Goal: Task Accomplishment & Management: Manage account settings

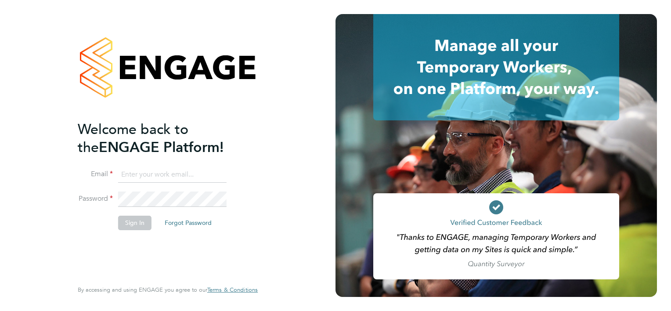
type input "[PERSON_NAME][EMAIL_ADDRESS][PERSON_NAME][DOMAIN_NAME]"
click at [116, 249] on div "Welcome back to the ENGAGE Platform! Email tony.kavanagh@vistry.co.uk Password …" at bounding box center [163, 199] width 171 height 158
click at [137, 225] on button "Sign In" at bounding box center [134, 223] width 33 height 14
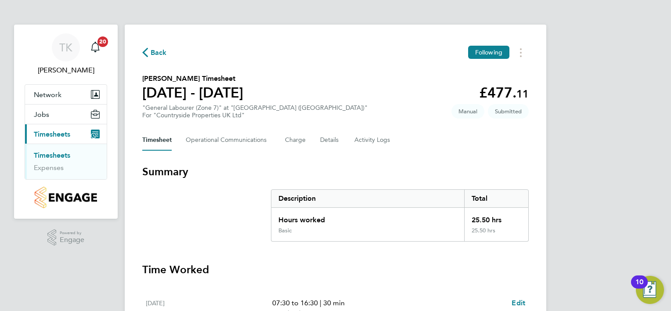
scroll to position [176, 0]
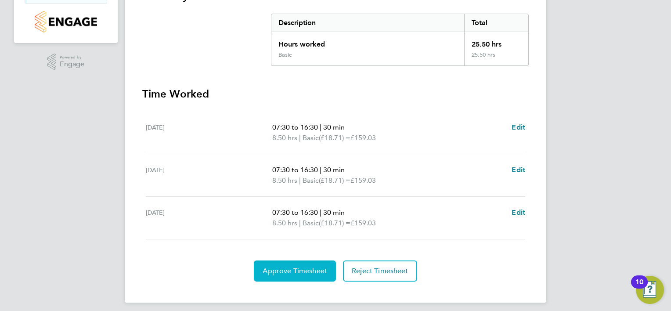
click at [304, 275] on button "Approve Timesheet" at bounding box center [295, 270] width 82 height 21
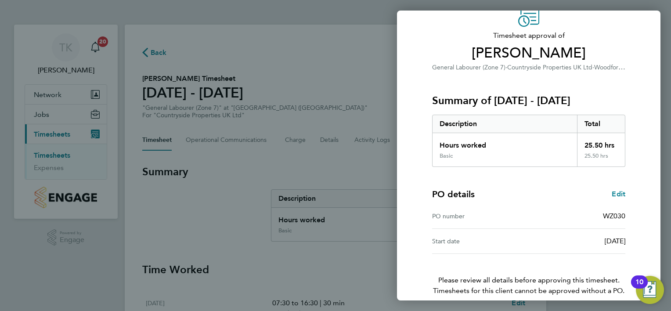
scroll to position [84, 0]
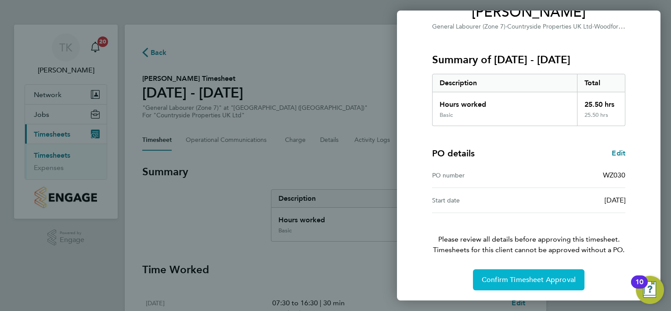
click at [521, 286] on button "Confirm Timesheet Approval" at bounding box center [529, 279] width 112 height 21
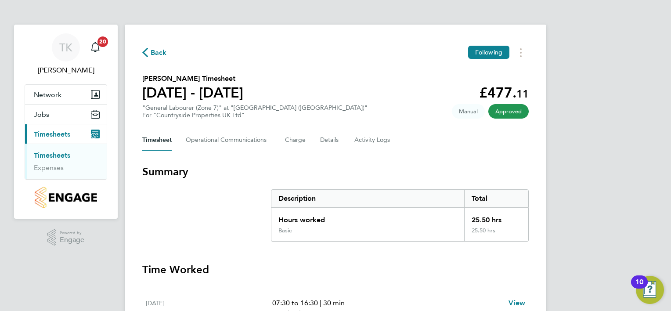
click at [58, 155] on link "Timesheets" at bounding box center [52, 155] width 36 height 8
